Goal: Task Accomplishment & Management: Manage account settings

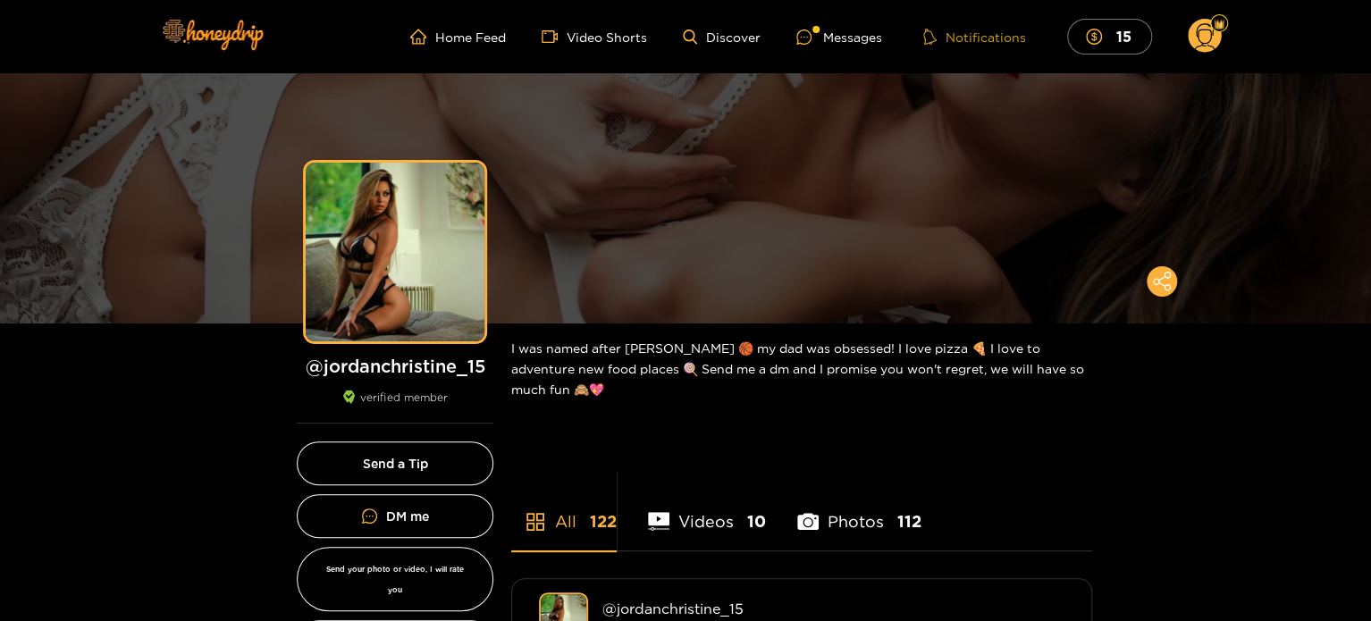
click at [966, 40] on button "Notifications" at bounding box center [974, 37] width 113 height 18
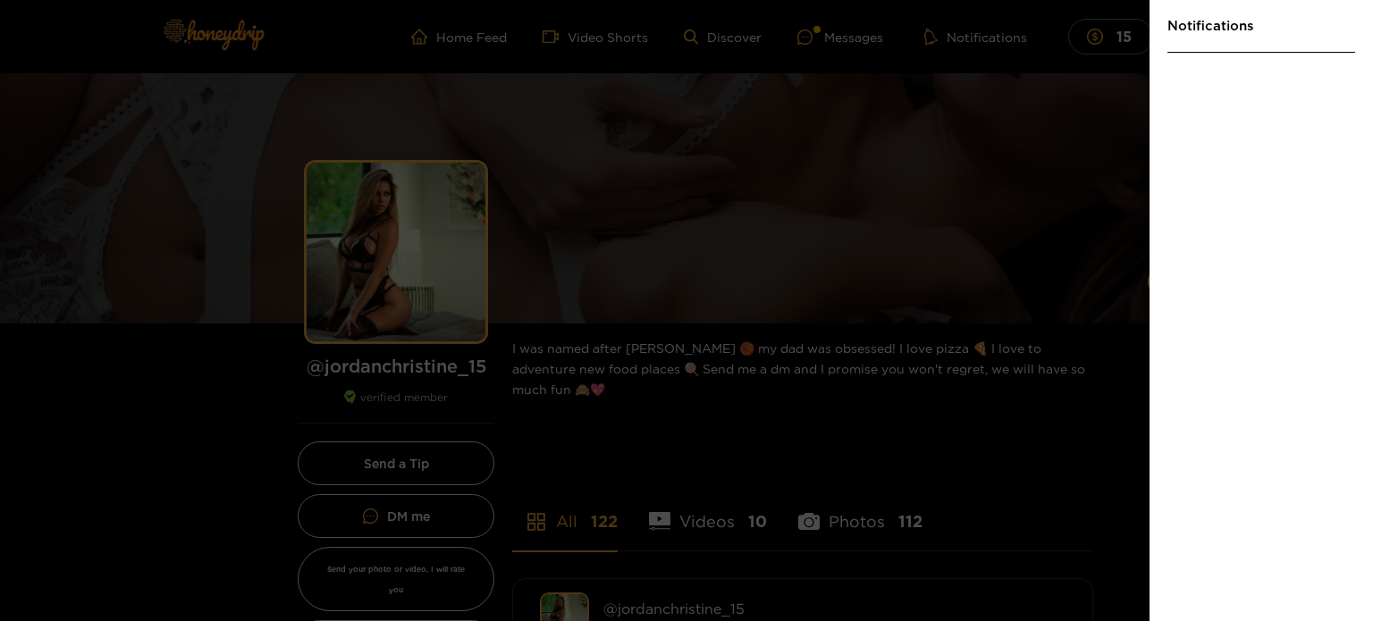
click at [1045, 140] on div at bounding box center [686, 310] width 1373 height 621
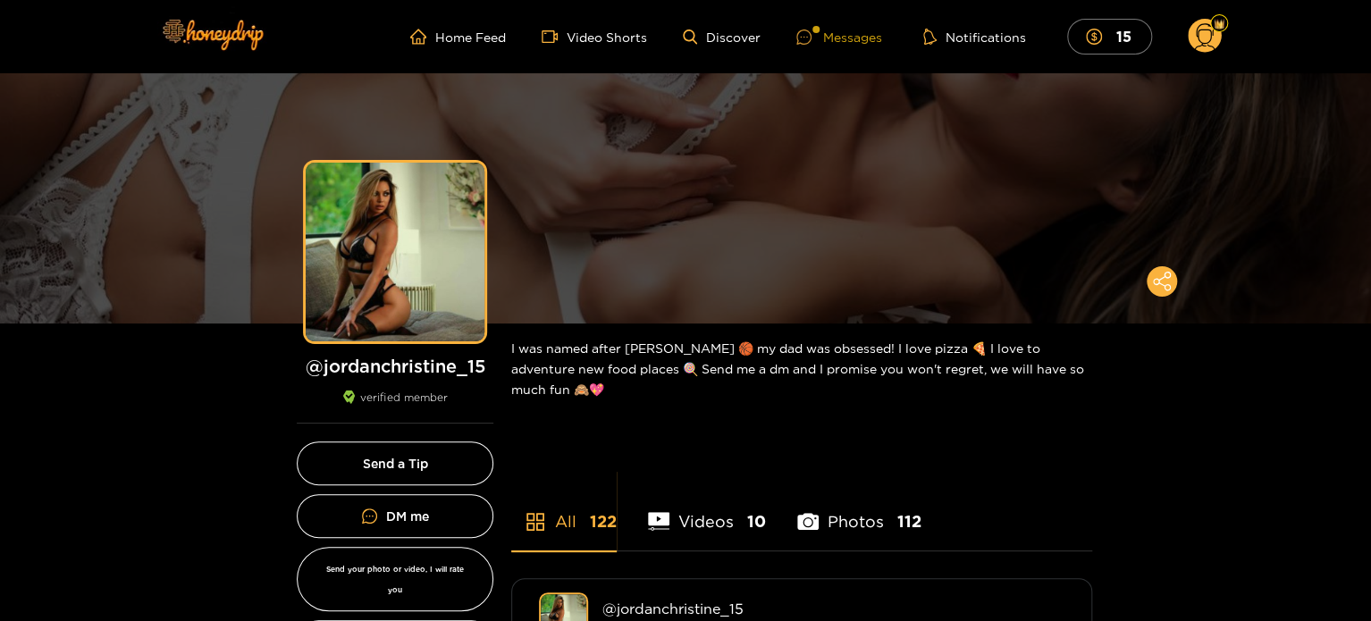
click at [840, 40] on div "Messages" at bounding box center [839, 37] width 86 height 21
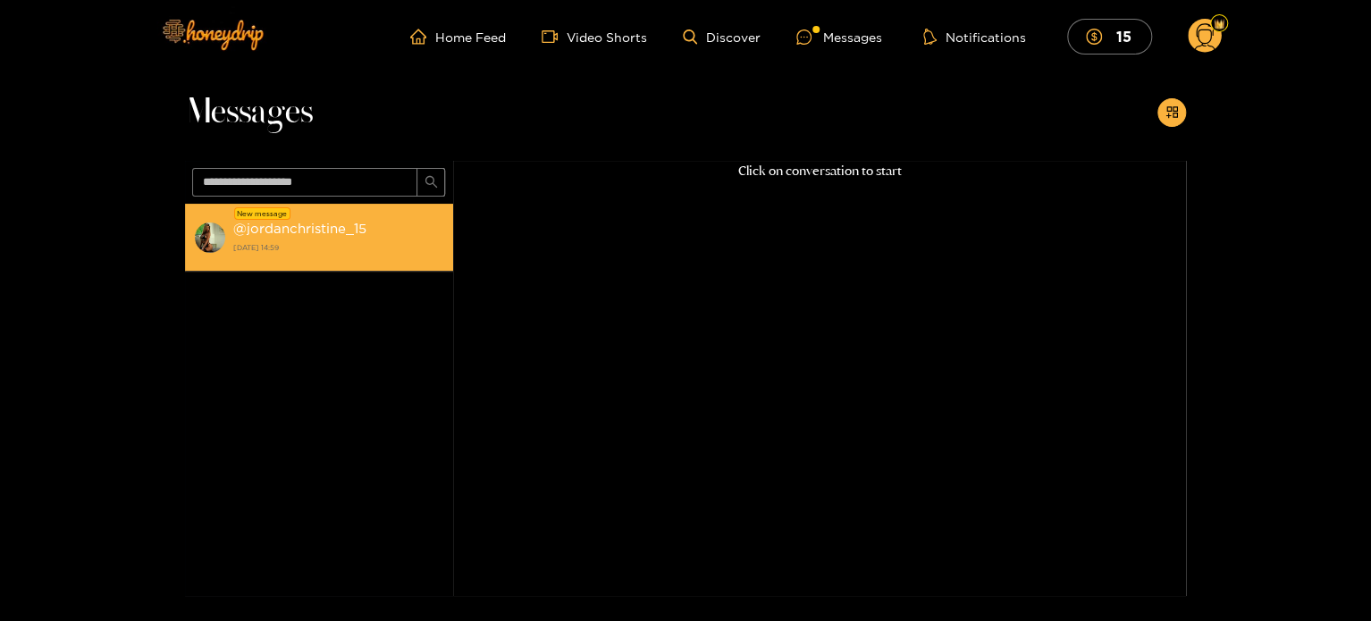
click at [323, 231] on strong "@ jordanchristine_15" at bounding box center [299, 228] width 133 height 15
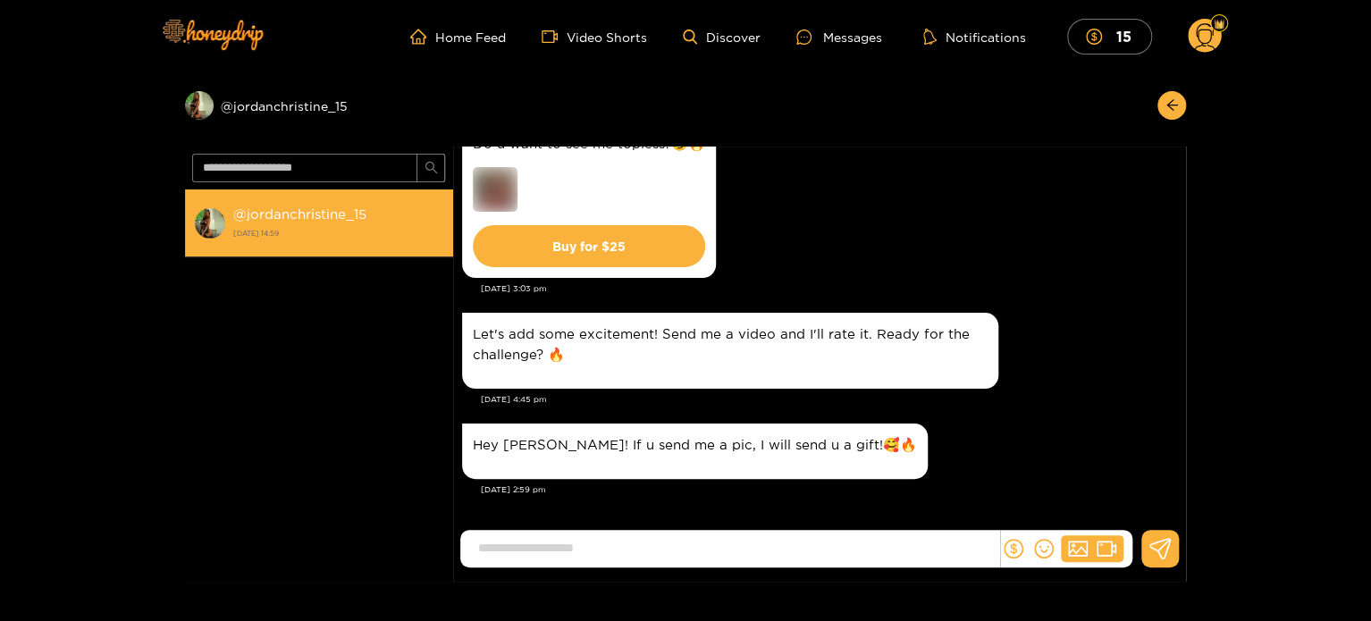
scroll to position [681, 0]
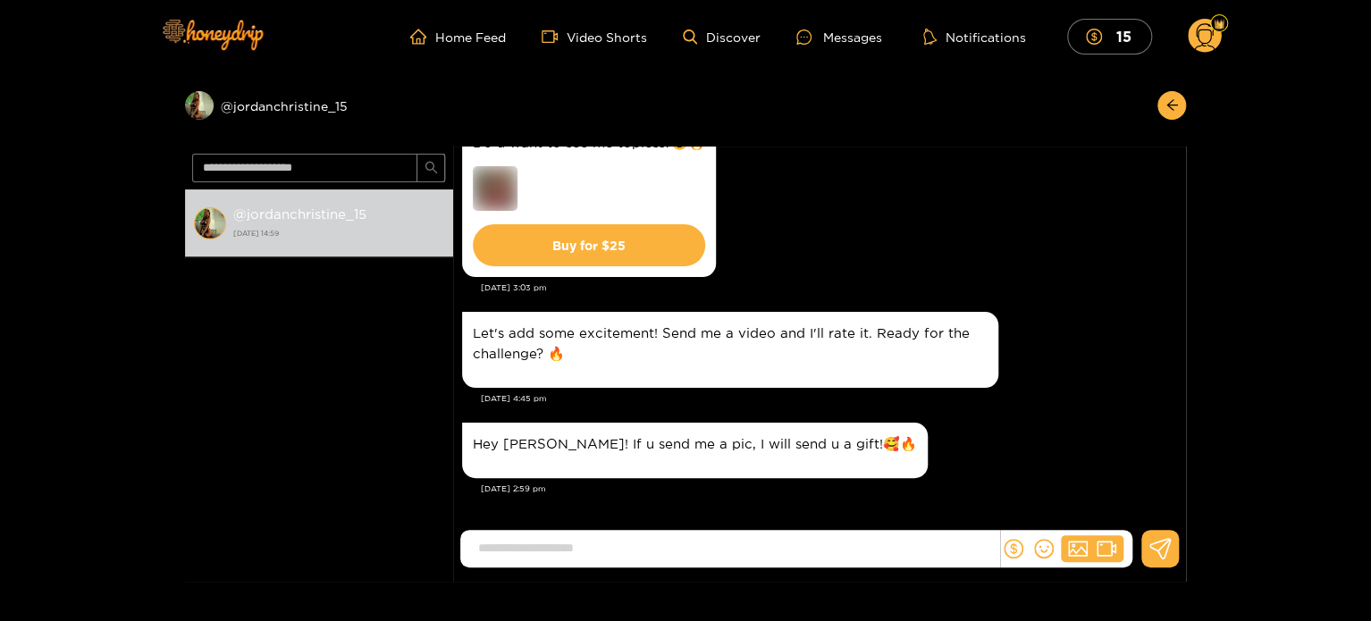
drag, startPoint x: 1180, startPoint y: 362, endPoint x: 1188, endPoint y: 395, distance: 34.0
click at [1188, 395] on div "Preview @ jordanchristine_15 @ jordanchristine_15 [DATE] 14:59 [PERSON_NAME] He…" at bounding box center [685, 327] width 1371 height 508
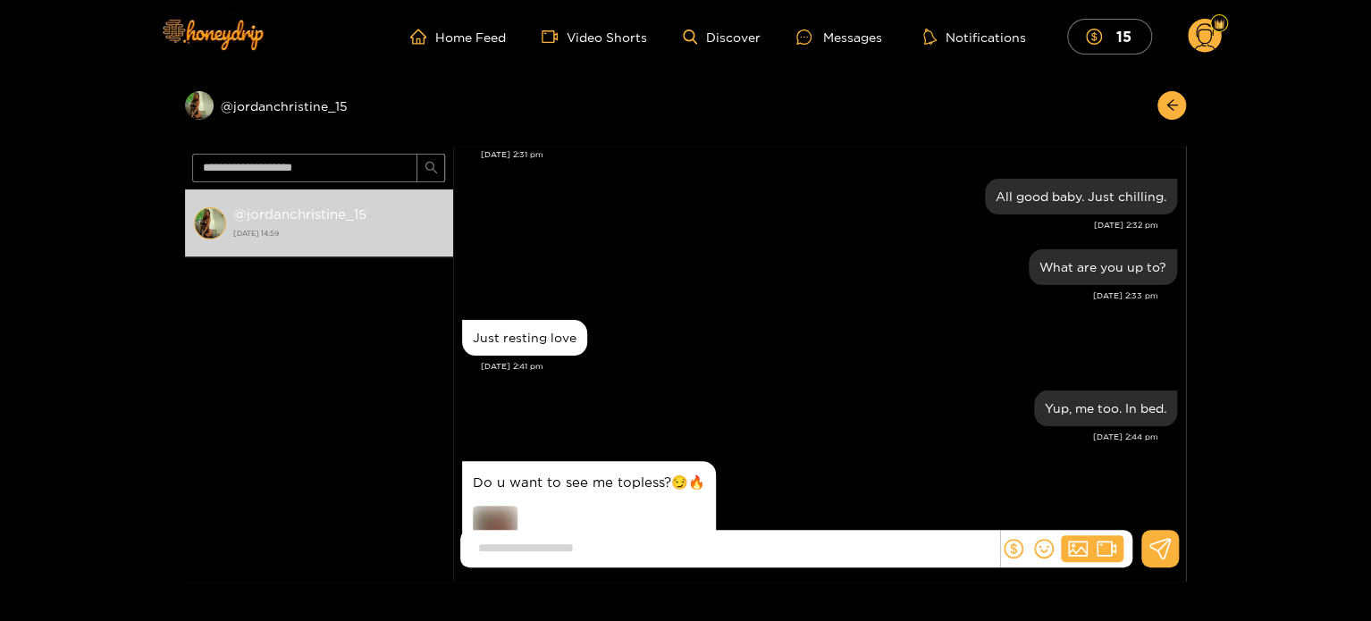
drag, startPoint x: 1186, startPoint y: 376, endPoint x: 1179, endPoint y: 424, distance: 48.8
click at [1179, 424] on div "Preview @ jordanchristine_15 @ jordanchristine_15 [DATE] 14:59 [PERSON_NAME] He…" at bounding box center [685, 327] width 1371 height 508
click at [1186, 481] on div "Preview @ jordanchristine_15 @ jordanchristine_15 [DATE] 14:59 [PERSON_NAME] He…" at bounding box center [685, 327] width 1371 height 508
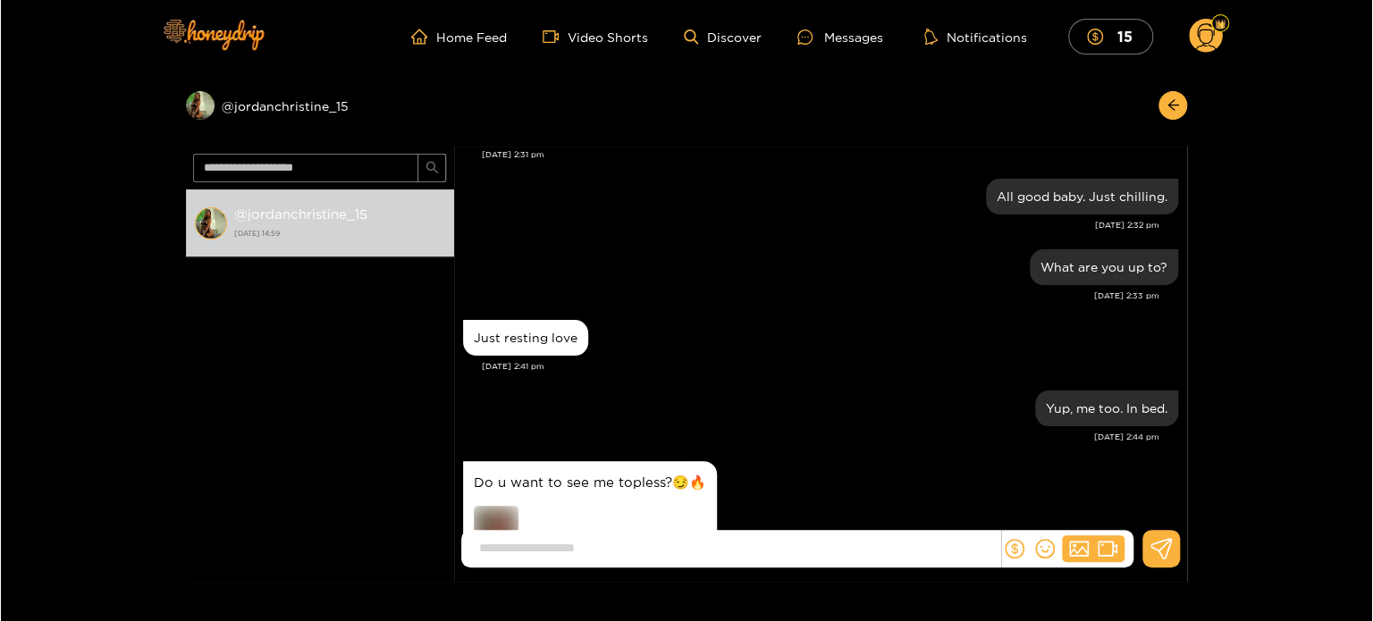
scroll to position [681, 0]
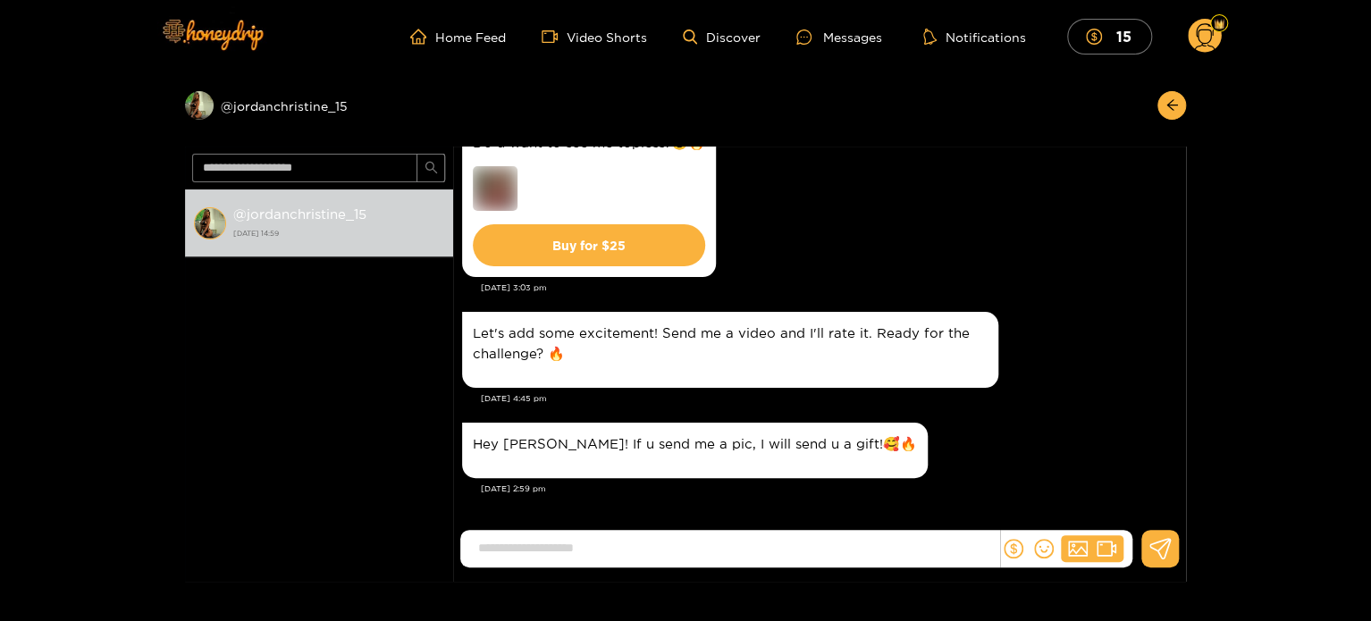
click at [1201, 38] on circle at bounding box center [1205, 36] width 34 height 34
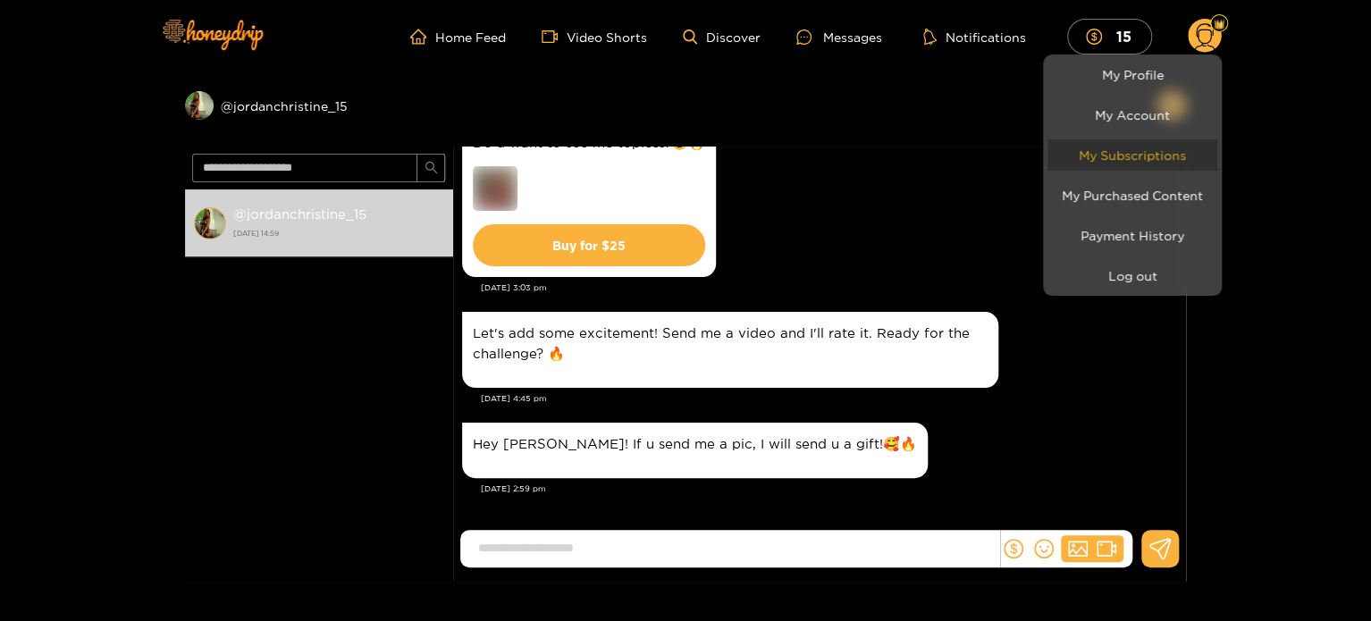
click at [1119, 153] on link "My Subscriptions" at bounding box center [1132, 154] width 170 height 31
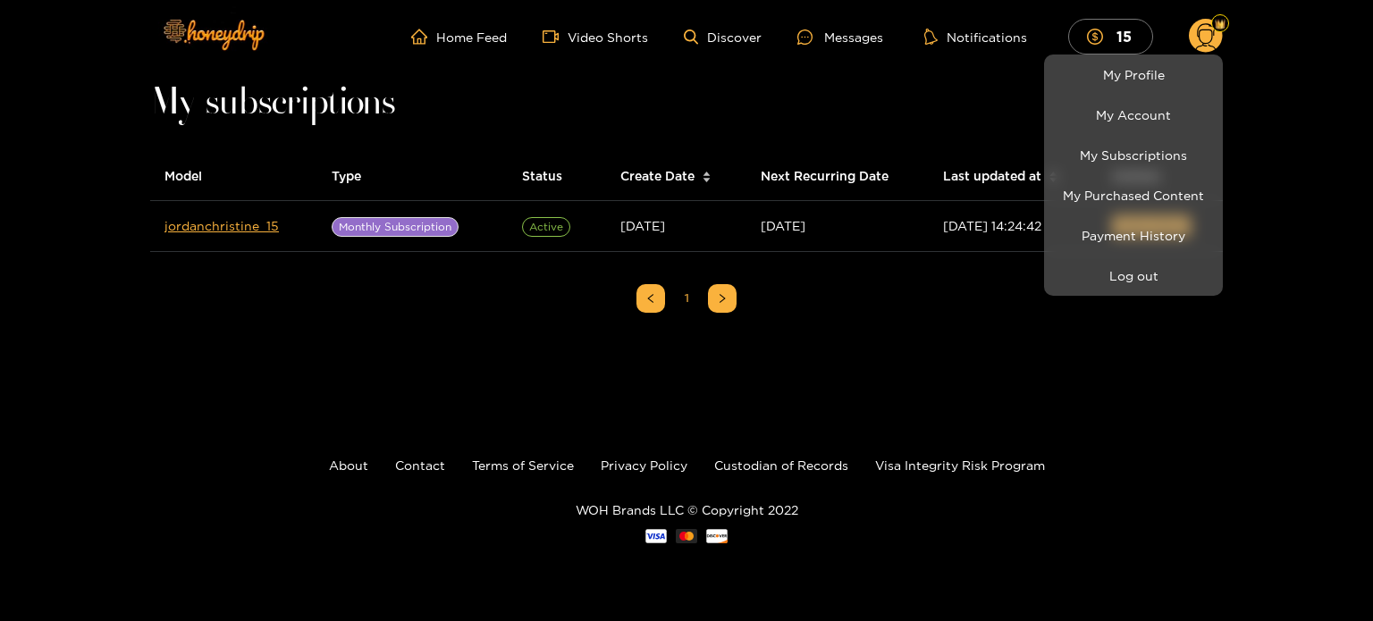
click at [970, 326] on div at bounding box center [686, 310] width 1373 height 621
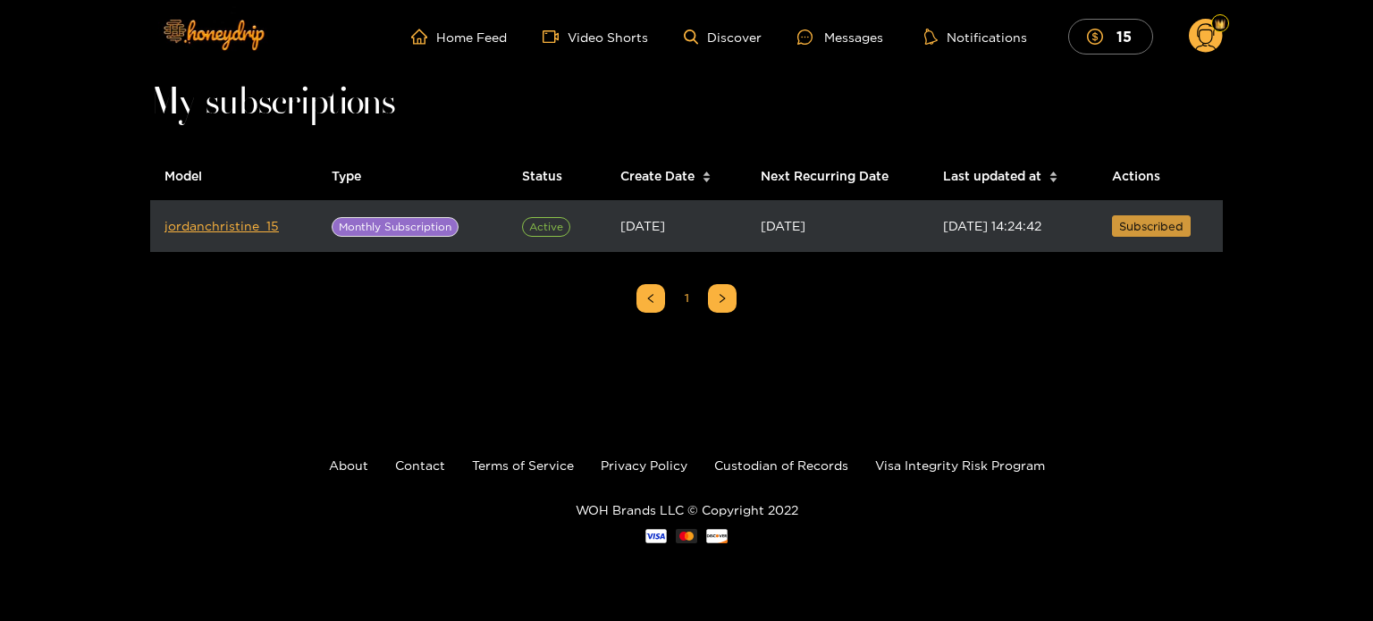
click at [1145, 227] on span "Subscribed" at bounding box center [1151, 226] width 64 height 18
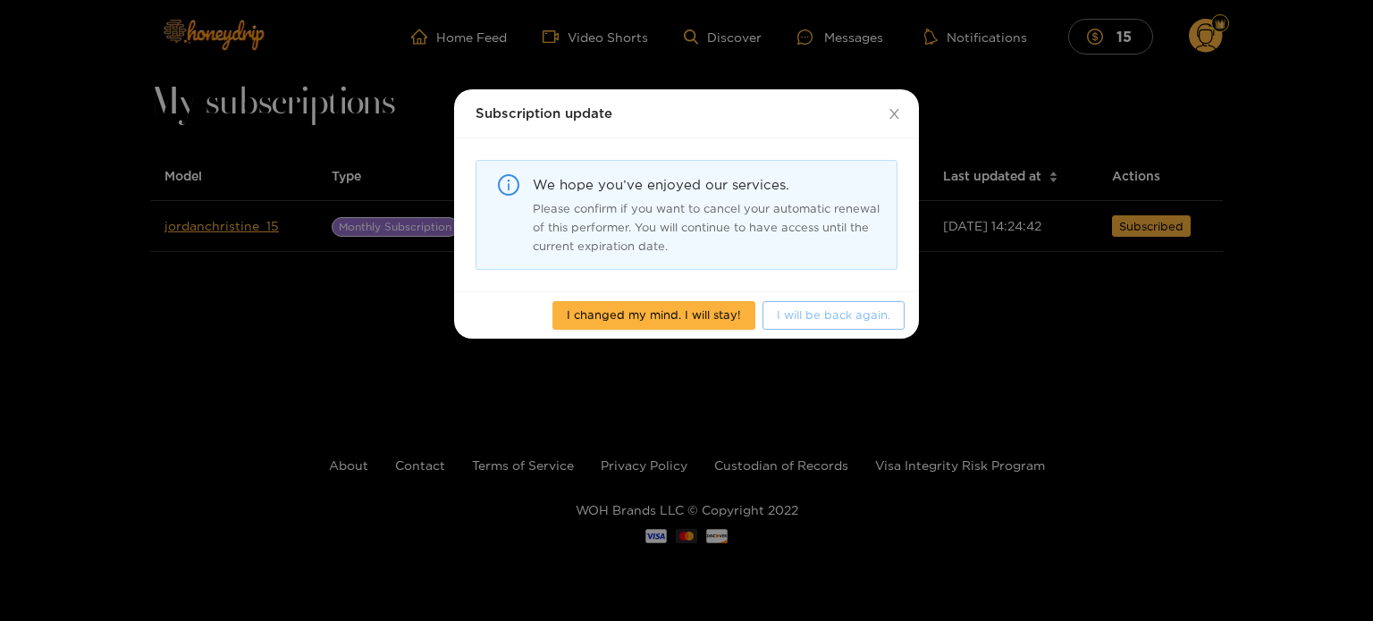
click at [827, 313] on span "I will be back again." at bounding box center [833, 315] width 113 height 18
